Goal: Task Accomplishment & Management: Use online tool/utility

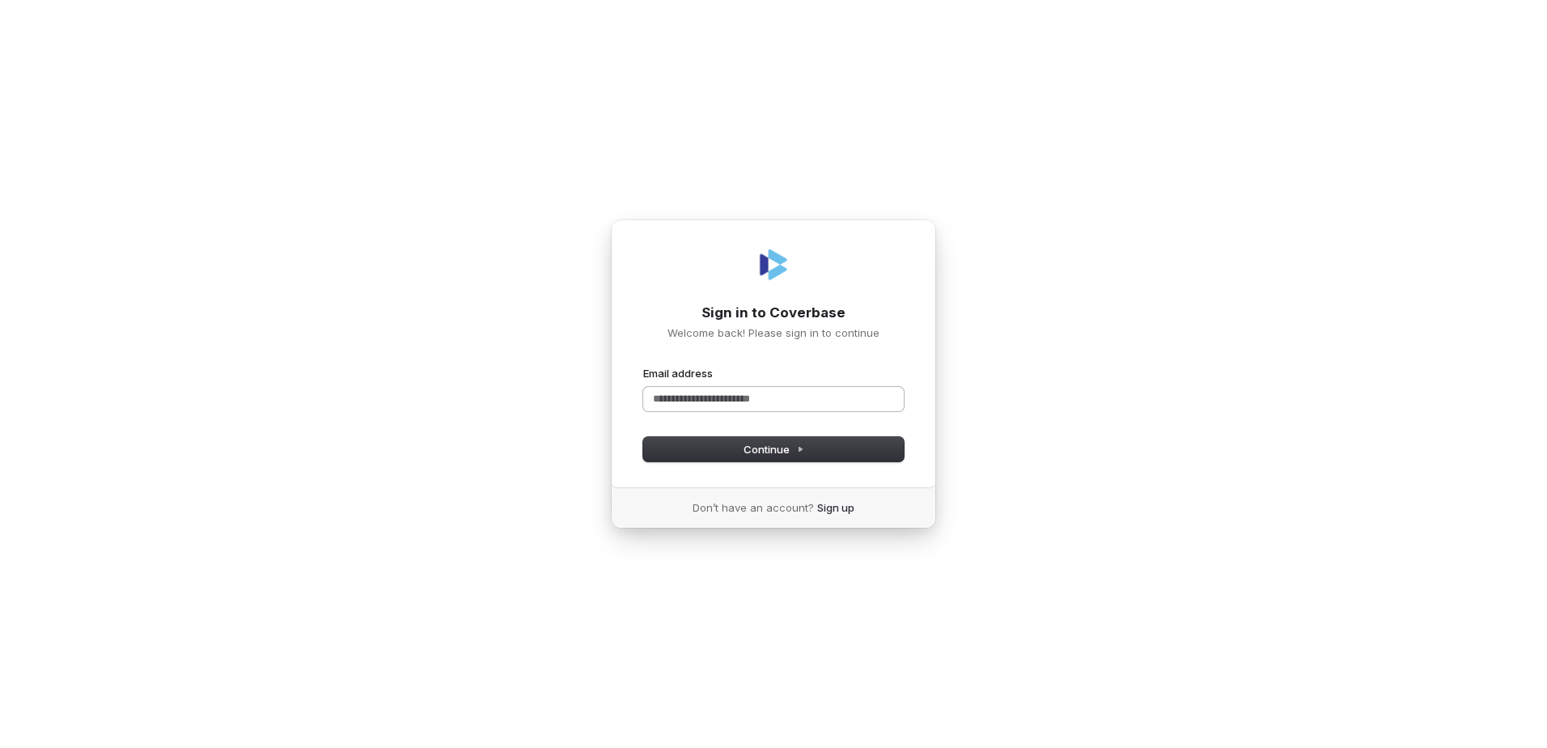
click at [811, 400] on input "Email address" at bounding box center [773, 399] width 261 height 24
click at [792, 458] on button "Continue" at bounding box center [773, 449] width 261 height 24
type input "**********"
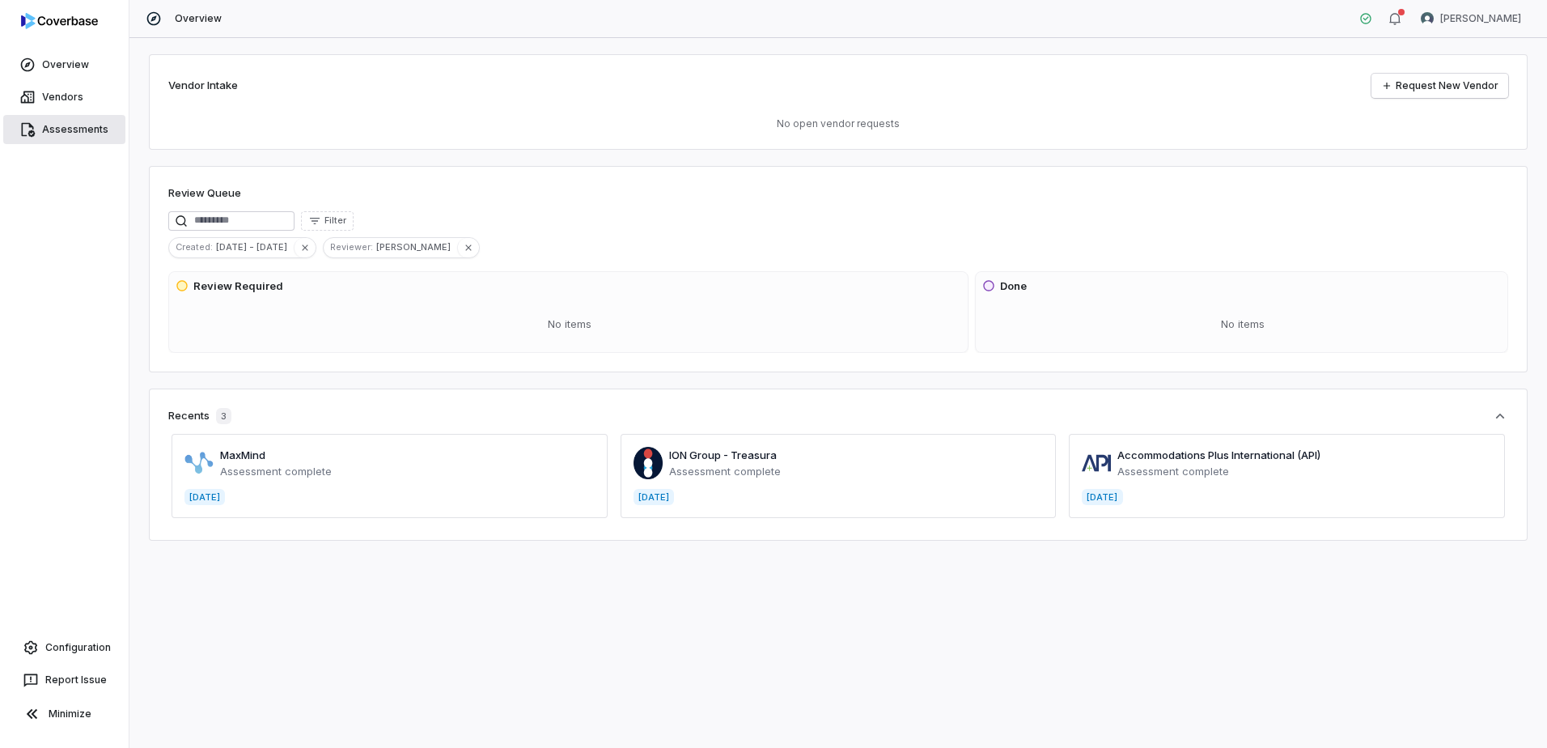
click at [49, 135] on link "Assessments" at bounding box center [64, 129] width 122 height 29
